Goal: Check status

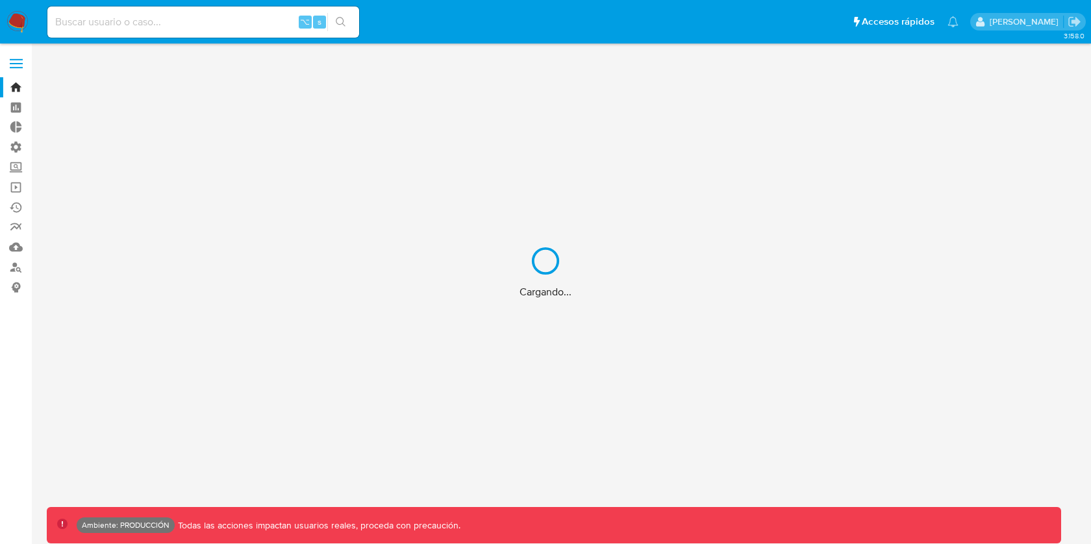
click at [260, 14] on div "Cargando..." at bounding box center [545, 272] width 1091 height 544
click at [229, 23] on div "Cargando..." at bounding box center [545, 272] width 1091 height 544
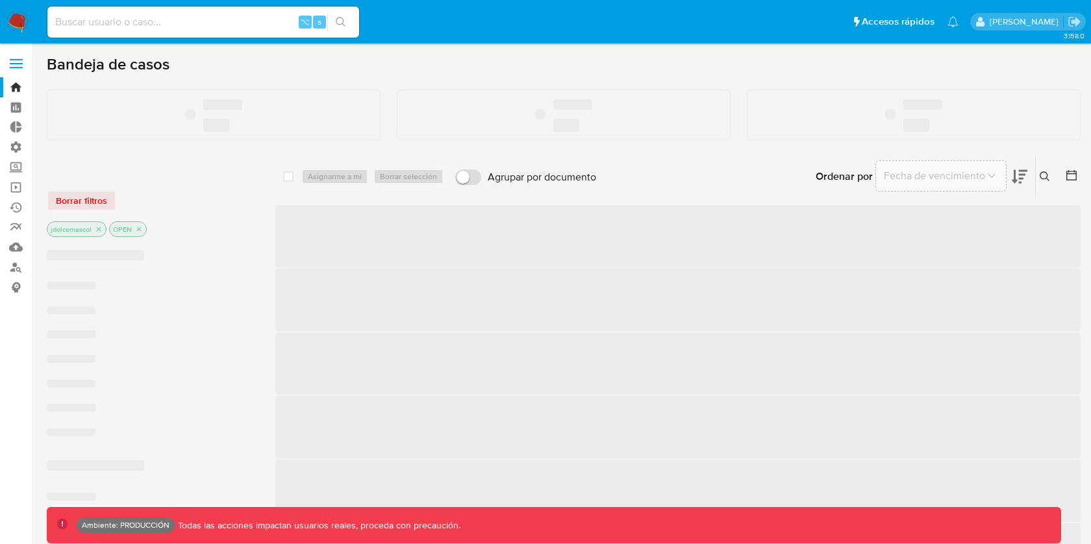
click at [229, 23] on input at bounding box center [203, 22] width 312 height 17
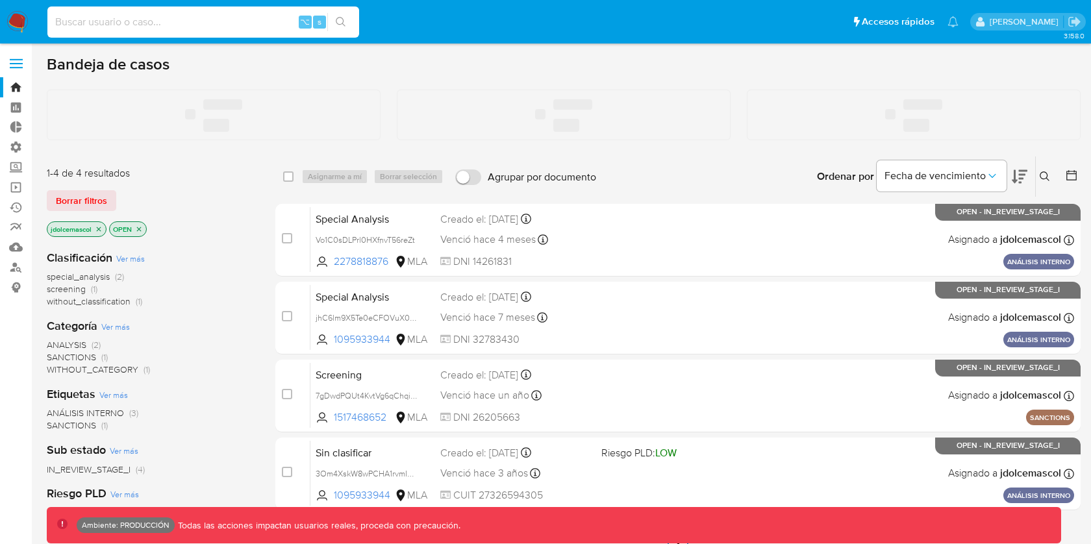
paste input "Lk69Hax7QoXv3LosQ6Zl8K1E"
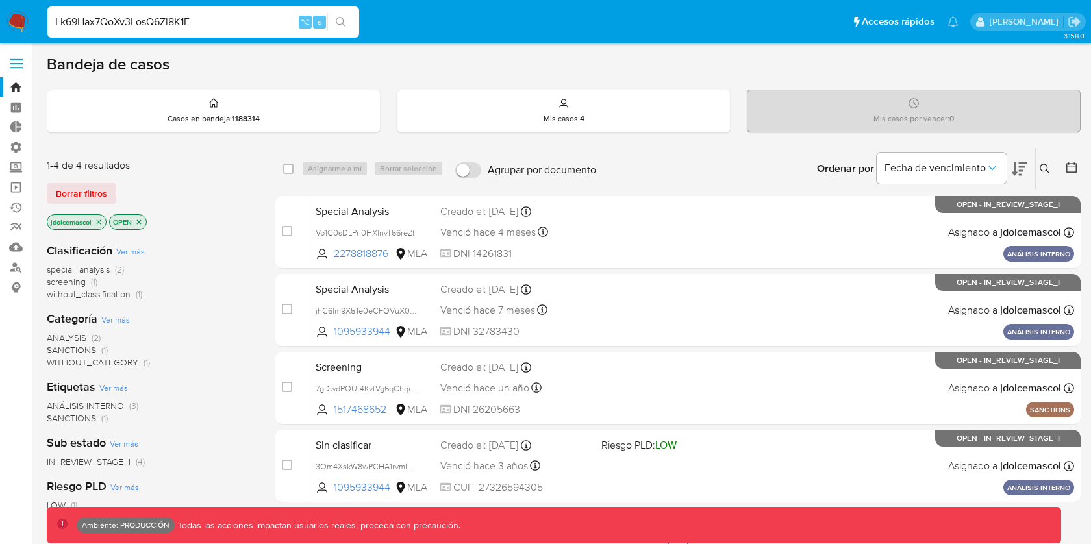
type input "Lk69Hax7QoXv3LosQ6Zl8K1E"
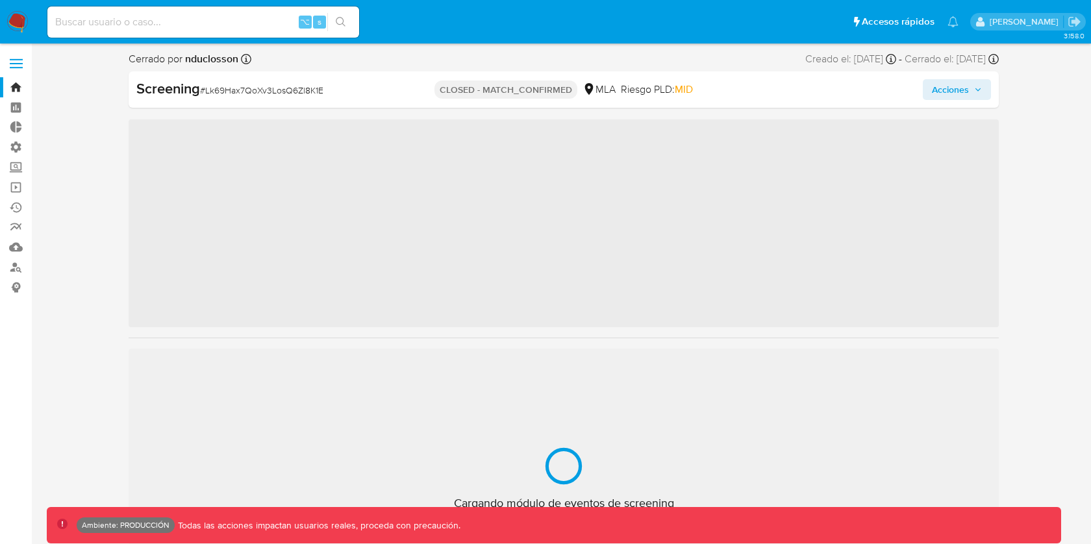
scroll to position [611, 0]
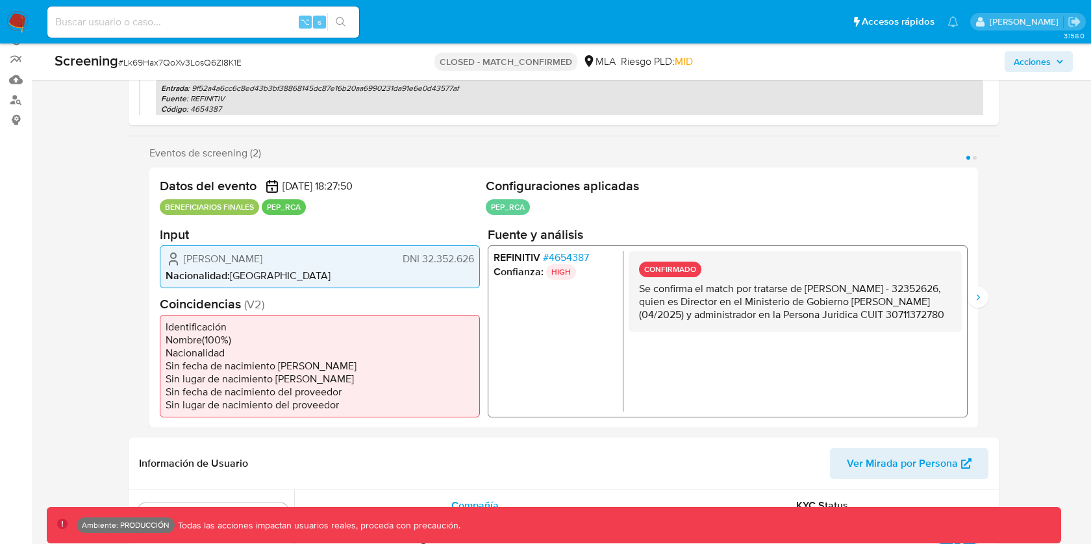
select select "10"
click at [968, 302] on div "Datos del evento 27/05/2025 18:27:50 BENEFICIARIOS FINALES PEP_RCA Configuracio…" at bounding box center [563, 298] width 829 height 260
click at [976, 300] on icon "Siguiente" at bounding box center [978, 298] width 10 height 10
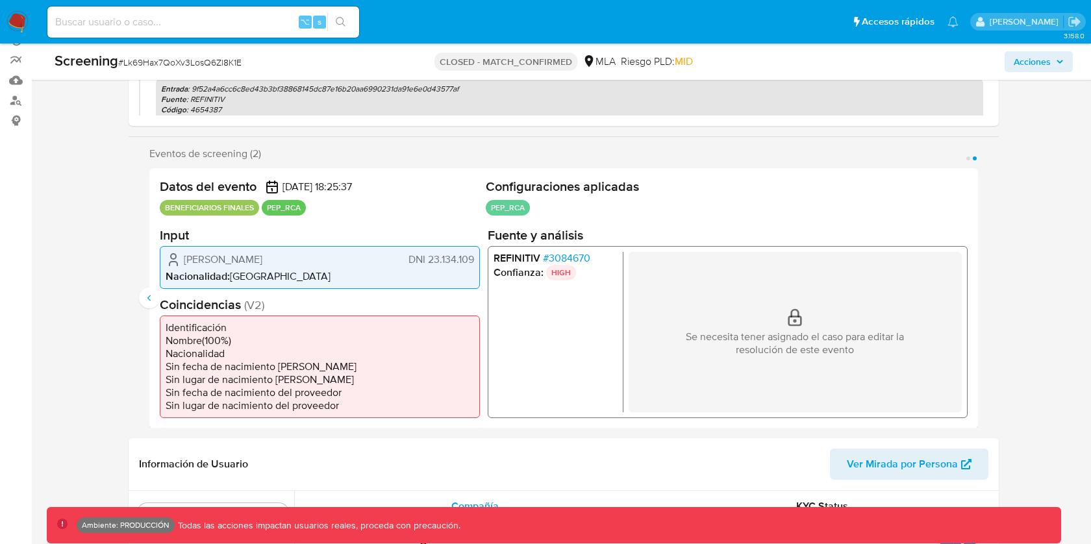
click at [138, 290] on div "Eventos de screening (2) Página 1 Página 2 Datos del evento 27/05/2025 18:27:50…" at bounding box center [564, 287] width 870 height 281
click at [160, 290] on div "Datos del evento 27/05/2025 18:25:37 BENEFICIARIOS FINALES PEP_RCA Configuracio…" at bounding box center [563, 298] width 829 height 260
click at [148, 293] on icon "Anterior" at bounding box center [149, 298] width 10 height 10
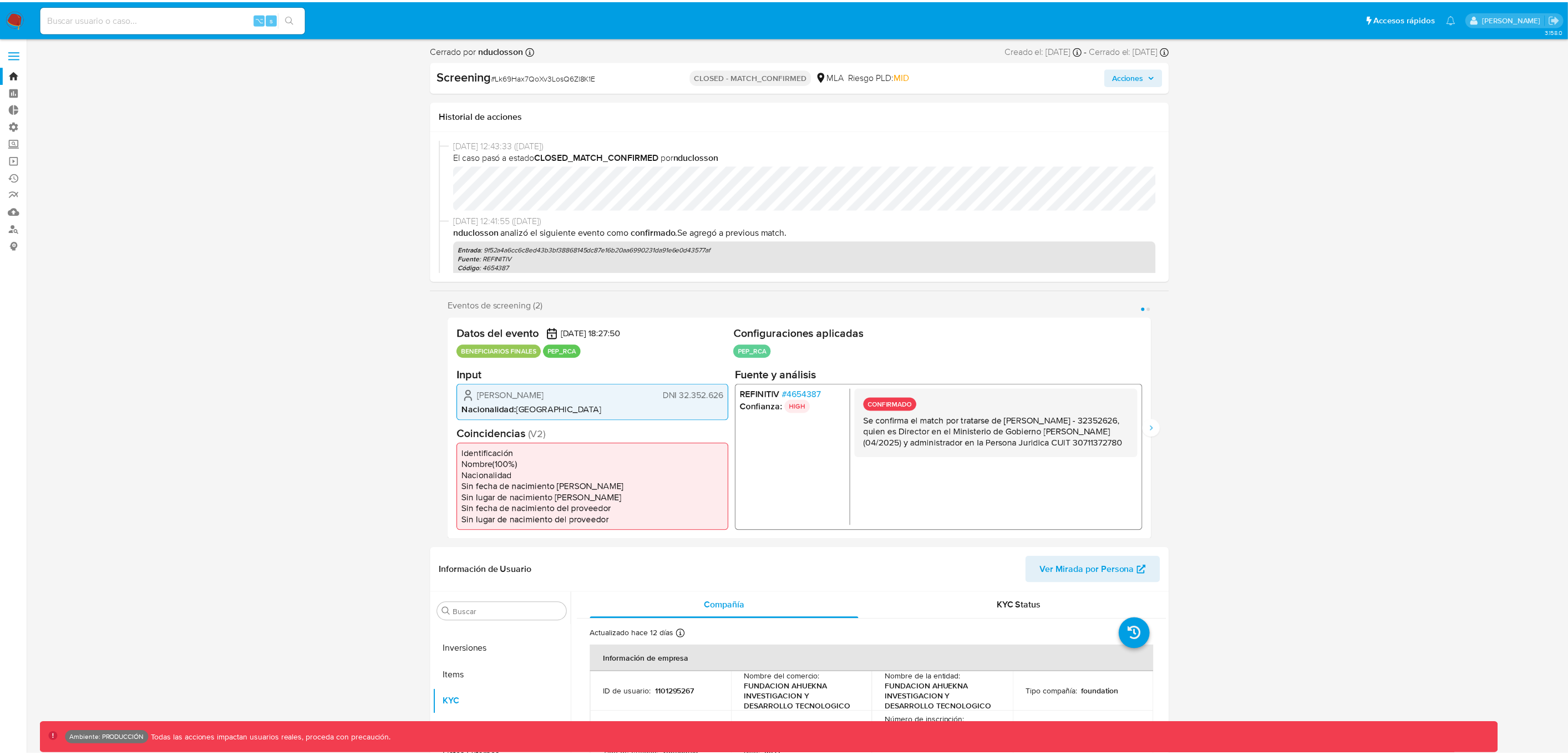
scroll to position [522, 0]
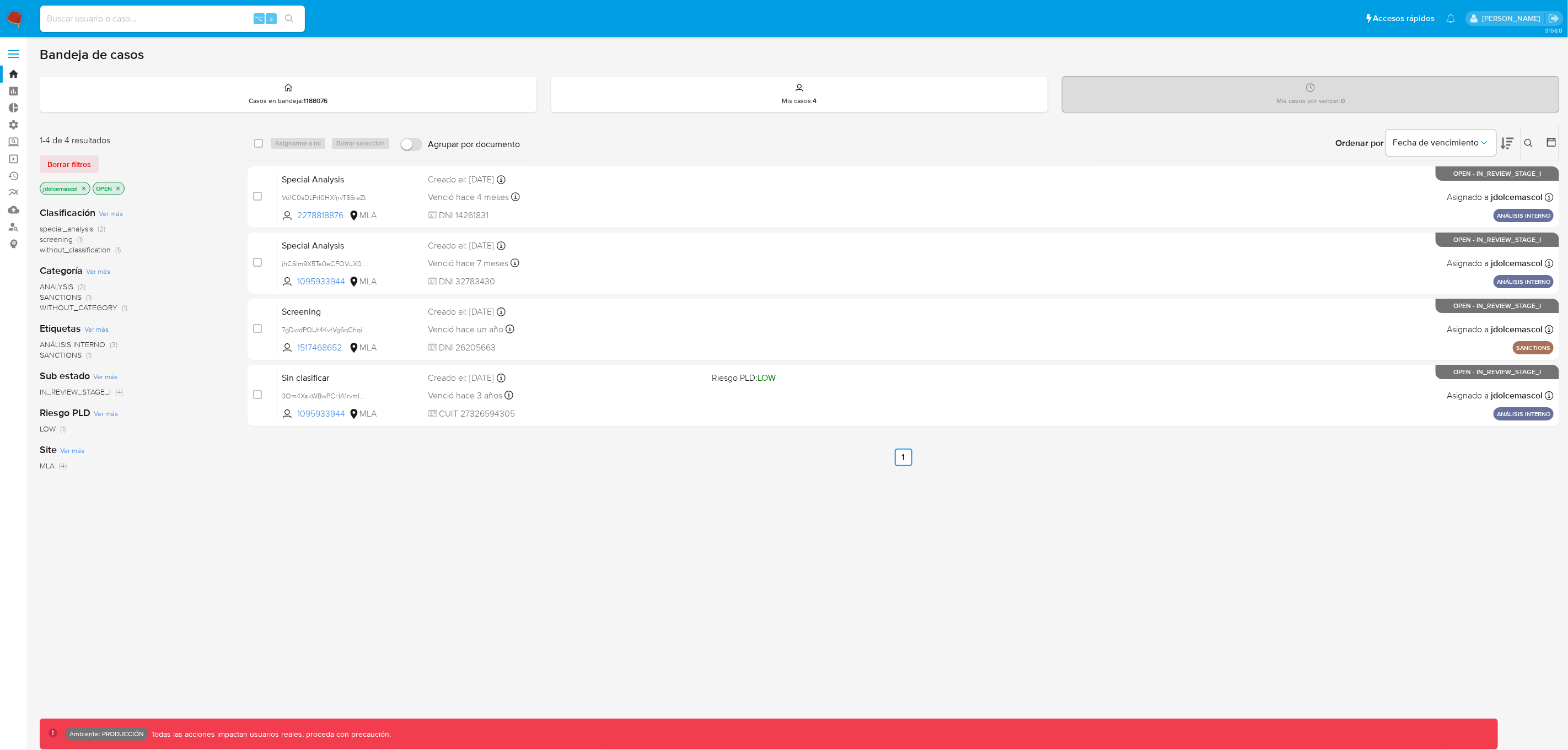
click at [332, 483] on div "select-all-cases-checkbox Asignarme a mí Borrar selección Agrupar por documento…" at bounding box center [903, 375] width 1312 height 500
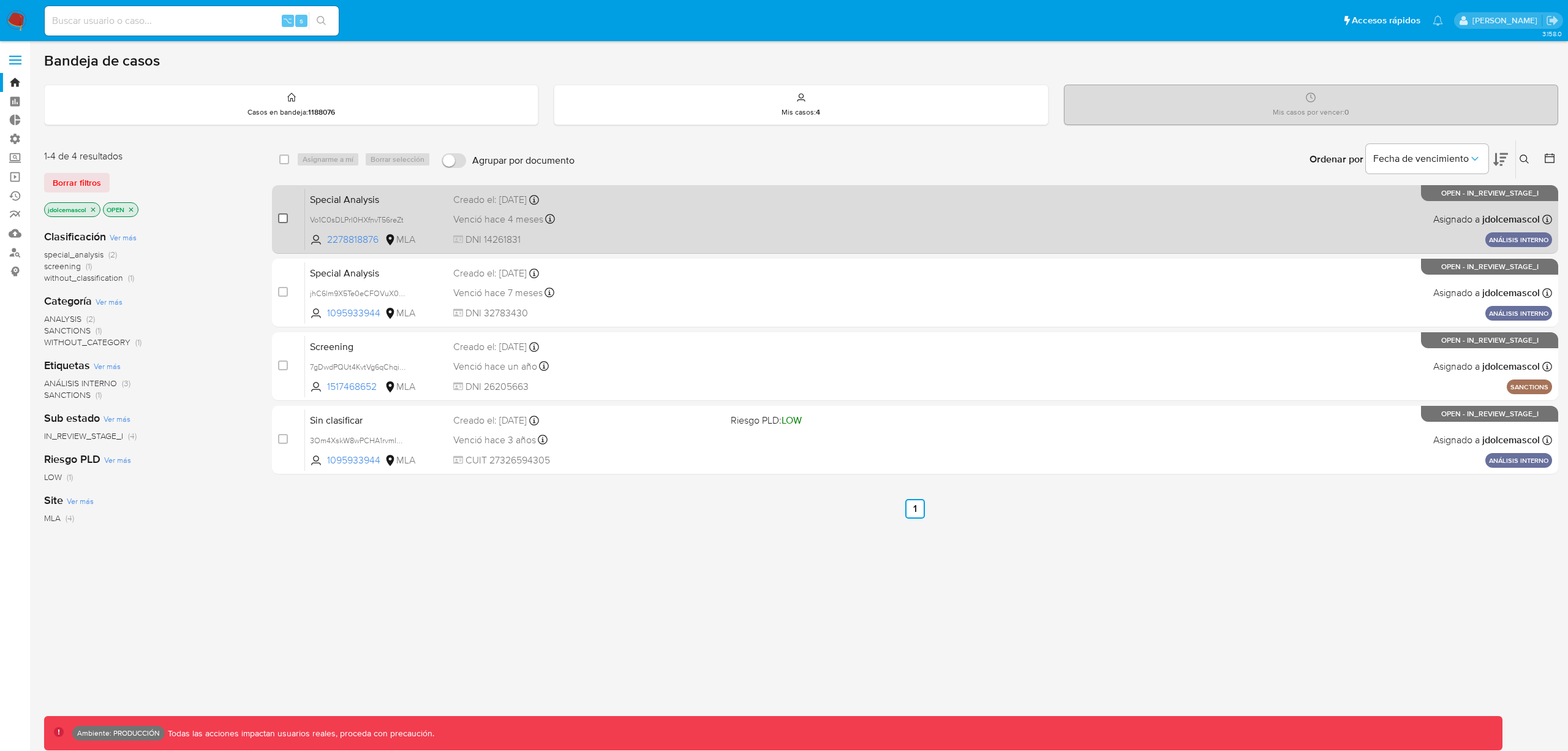
click at [286, 216] on input "checkbox" at bounding box center [283, 218] width 9 height 9
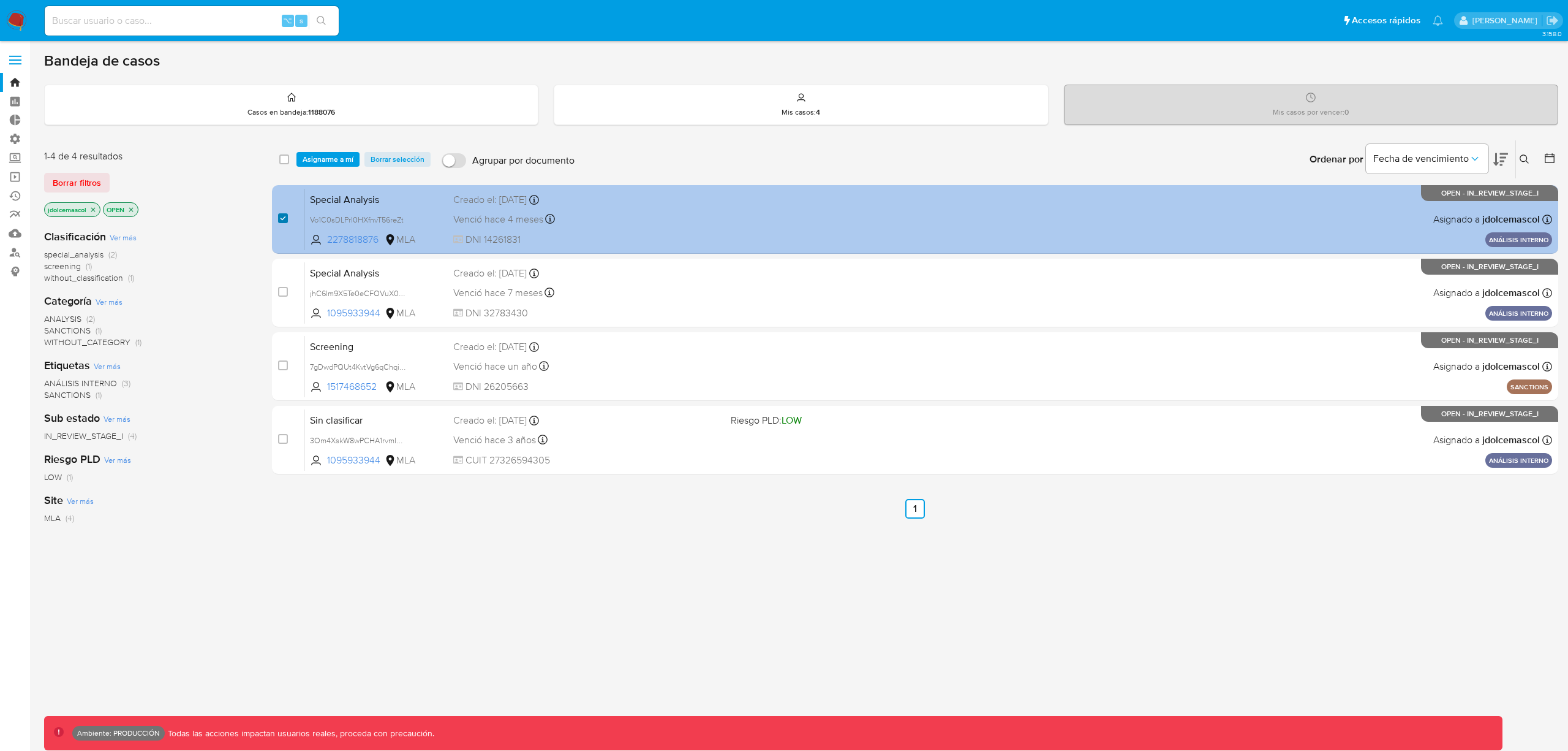
click at [286, 216] on input "checkbox" at bounding box center [283, 218] width 9 height 9
checkbox input "false"
